Goal: Contribute content: Contribute content

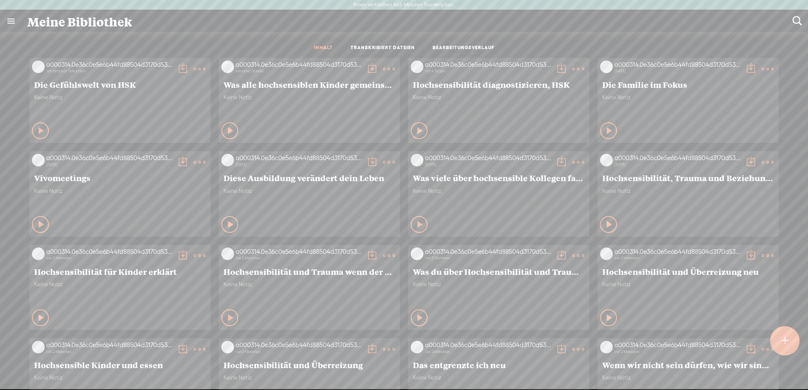
scroll to position [4, 0]
click at [37, 130] on icon at bounding box center [41, 131] width 8 height 8
click at [787, 341] on t at bounding box center [784, 341] width 7 height 19
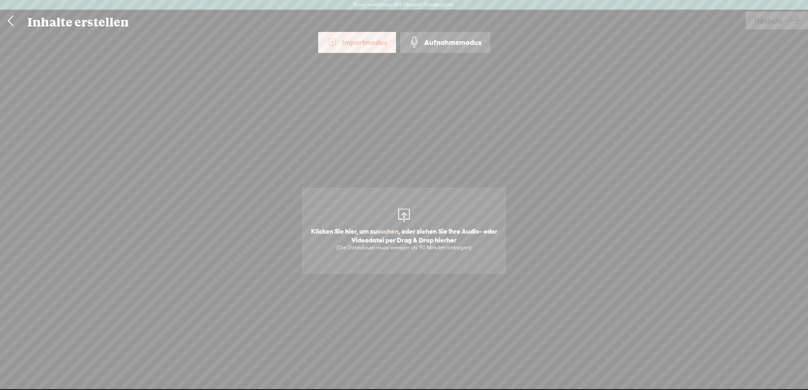
click at [417, 210] on span "Klicken Sie hier, um zu suchen , oder ziehen Sie Ihre Audio- oder Videodatei pe…" at bounding box center [404, 231] width 204 height 86
click at [199, 301] on div "Importmodus Importmodus Aufnahmemodus Textsprache: *: Englisch (US) Englisch (U…" at bounding box center [404, 215] width 808 height 366
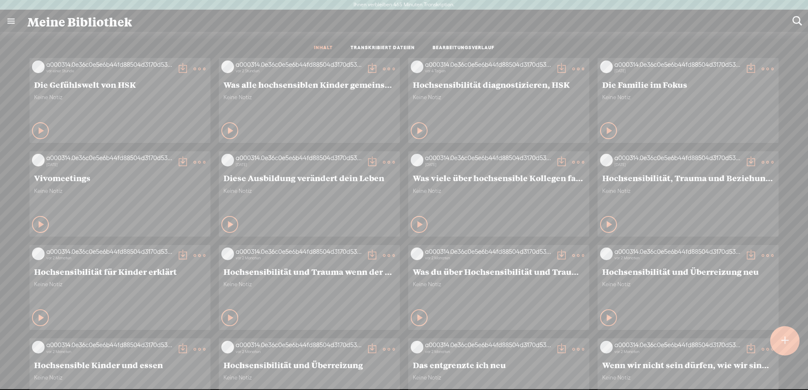
click at [788, 342] on div at bounding box center [785, 341] width 30 height 30
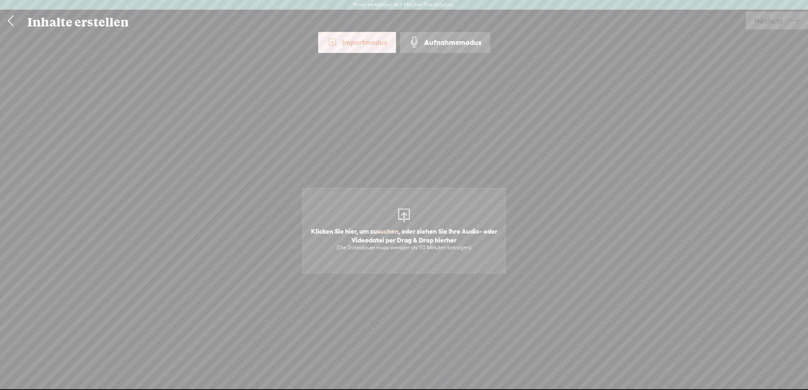
click at [420, 220] on span "Klicken Sie hier, um zu suchen , oder ziehen Sie Ihre Audio- oder Videodatei pe…" at bounding box center [404, 231] width 204 height 86
drag, startPoint x: 787, startPoint y: 31, endPoint x: 787, endPoint y: 23, distance: 8.0
click at [787, 31] on div "Verwenden Sie Text-zu-Audio Synchronsprecher verwenden Von diesem Browser aufne…" at bounding box center [776, 21] width 62 height 22
click at [787, 23] on icon at bounding box center [793, 20] width 12 height 21
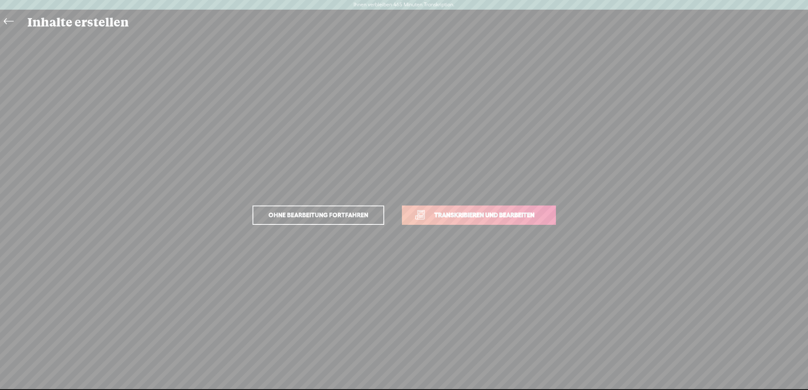
click at [491, 209] on link "Transkribieren und bearbeiten" at bounding box center [479, 215] width 154 height 19
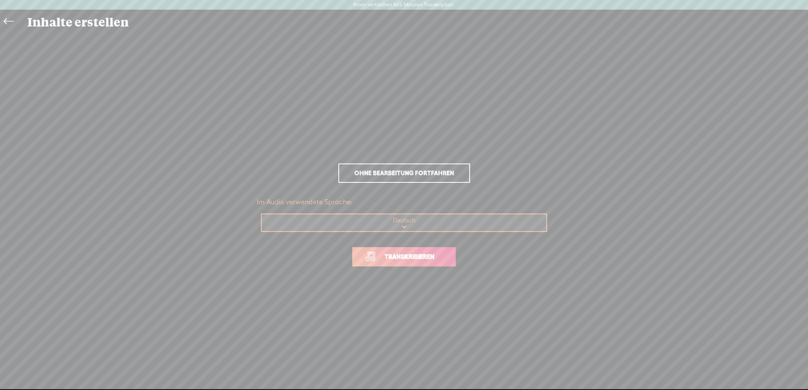
drag, startPoint x: 404, startPoint y: 254, endPoint x: 411, endPoint y: 254, distance: 6.7
click at [403, 254] on font "Transkribieren" at bounding box center [409, 256] width 50 height 7
